Goal: Task Accomplishment & Management: Use online tool/utility

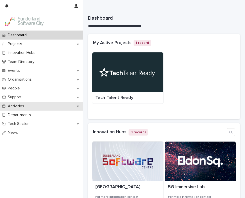
click at [21, 105] on p "Activities" at bounding box center [17, 106] width 22 height 5
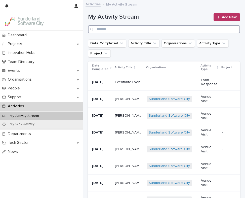
click at [117, 28] on input "Search" at bounding box center [164, 29] width 152 height 8
type input "**********"
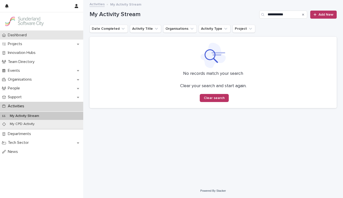
click at [15, 35] on p "Dashboard" at bounding box center [18, 35] width 25 height 5
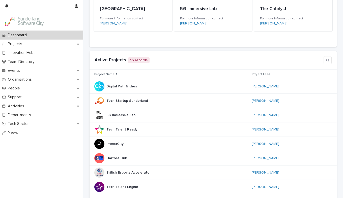
scroll to position [185, 0]
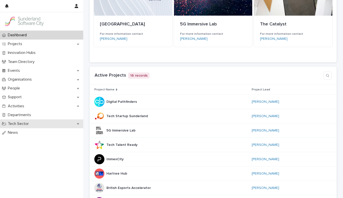
click at [77, 125] on icon at bounding box center [78, 124] width 2 height 4
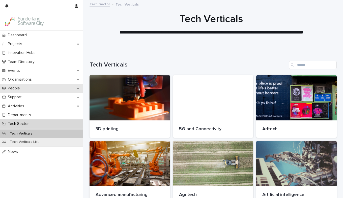
click at [77, 88] on icon at bounding box center [78, 88] width 2 height 1
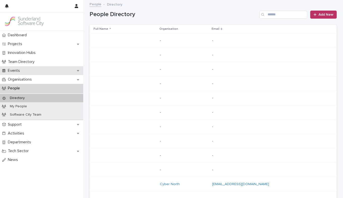
click at [74, 71] on div "Events" at bounding box center [41, 70] width 83 height 9
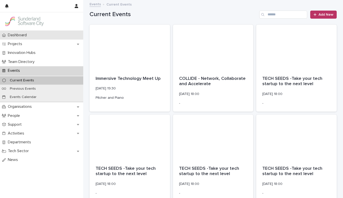
click at [19, 36] on p "Dashboard" at bounding box center [18, 35] width 25 height 5
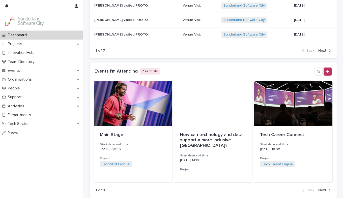
scroll to position [669, 0]
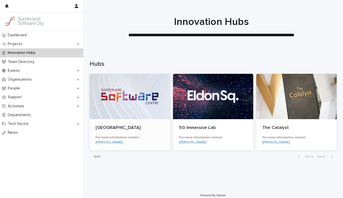
click at [116, 127] on p "Sunderland Software Centre" at bounding box center [129, 128] width 68 height 6
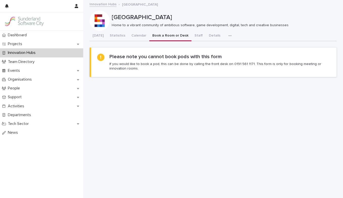
click at [163, 35] on button "Book a Room or Desk" at bounding box center [170, 36] width 42 height 11
click at [186, 71] on section "Please note you cannot book pods with this form If you would like to book a pod…" at bounding box center [212, 62] width 247 height 30
click at [155, 34] on button "Book a Room or Desk" at bounding box center [170, 36] width 42 height 11
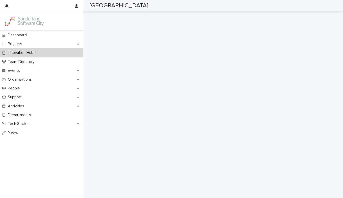
scroll to position [81, 0]
